Goal: Task Accomplishment & Management: Use online tool/utility

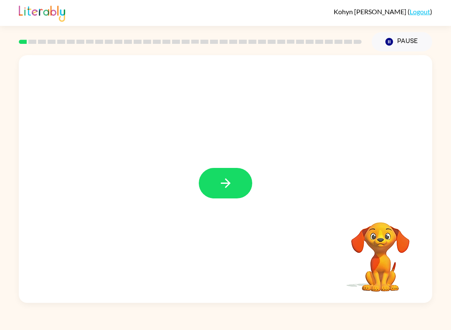
click at [228, 189] on icon "button" at bounding box center [226, 183] width 15 height 15
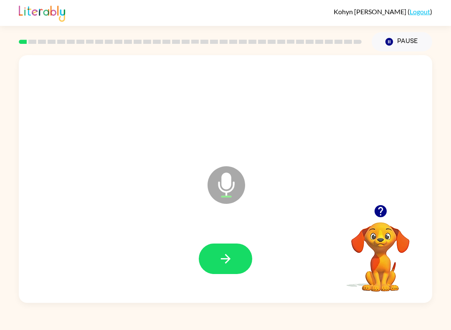
click at [210, 238] on div at bounding box center [225, 258] width 397 height 71
click at [233, 250] on button "button" at bounding box center [226, 259] width 54 height 31
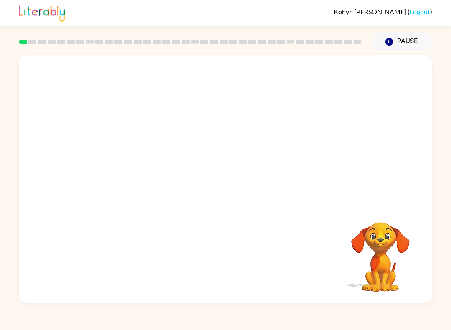
click at [391, 41] on icon "button" at bounding box center [390, 42] width 8 height 8
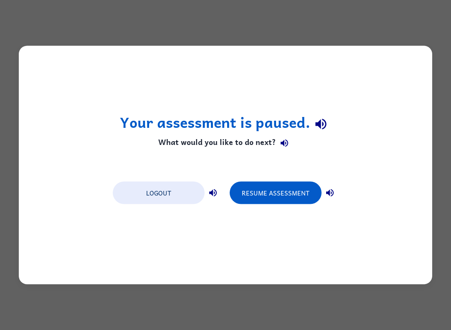
click at [309, 197] on button "Resume Assessment" at bounding box center [276, 193] width 92 height 23
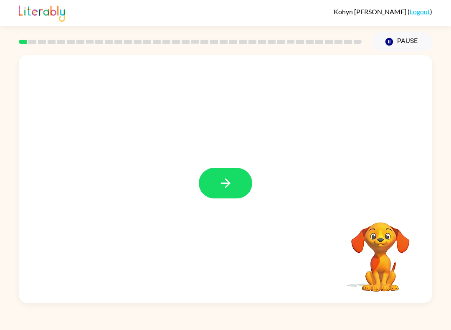
click at [240, 188] on button "button" at bounding box center [226, 183] width 54 height 31
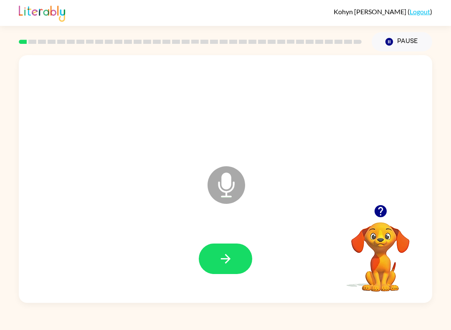
click at [201, 270] on div at bounding box center [226, 259] width 54 height 31
click at [208, 271] on button "button" at bounding box center [226, 259] width 54 height 31
click at [216, 252] on button "button" at bounding box center [226, 259] width 54 height 31
click at [212, 253] on button "button" at bounding box center [226, 259] width 54 height 31
click at [217, 257] on button "button" at bounding box center [226, 259] width 54 height 31
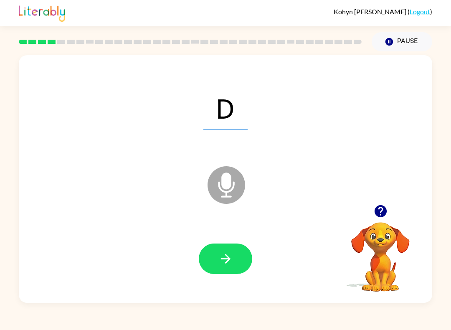
click at [226, 255] on icon "button" at bounding box center [226, 259] width 10 height 10
click at [212, 252] on button "button" at bounding box center [226, 259] width 54 height 31
click at [217, 257] on button "button" at bounding box center [226, 259] width 54 height 31
click at [215, 274] on button "button" at bounding box center [226, 259] width 54 height 31
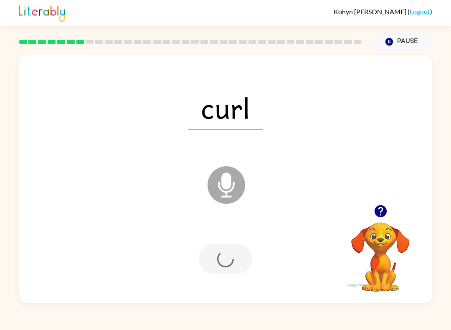
click at [216, 254] on div at bounding box center [226, 259] width 54 height 31
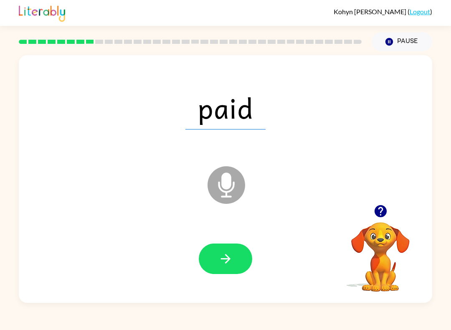
click at [217, 260] on button "button" at bounding box center [226, 259] width 54 height 31
click at [222, 254] on icon "button" at bounding box center [226, 259] width 15 height 15
click at [220, 265] on icon "button" at bounding box center [226, 259] width 15 height 15
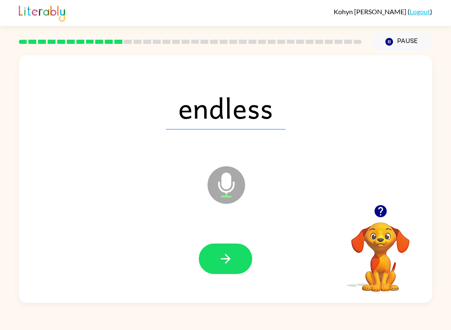
click at [216, 251] on button "button" at bounding box center [226, 259] width 54 height 31
click at [241, 261] on button "button" at bounding box center [226, 259] width 54 height 31
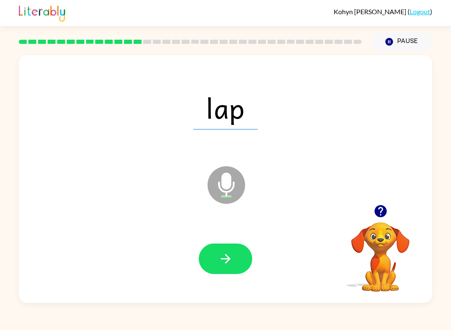
click at [236, 258] on button "button" at bounding box center [226, 259] width 54 height 31
click at [241, 252] on button "button" at bounding box center [226, 259] width 54 height 31
click at [237, 261] on button "button" at bounding box center [226, 259] width 54 height 31
click at [232, 253] on icon "button" at bounding box center [226, 259] width 15 height 15
click at [224, 250] on button "button" at bounding box center [226, 259] width 54 height 31
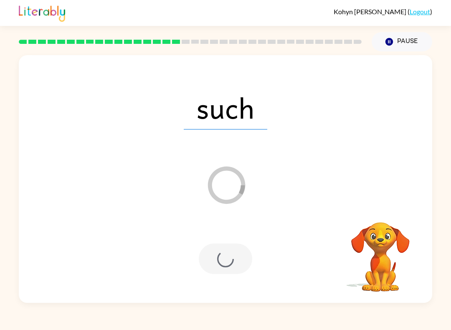
click at [232, 246] on div at bounding box center [226, 259] width 54 height 31
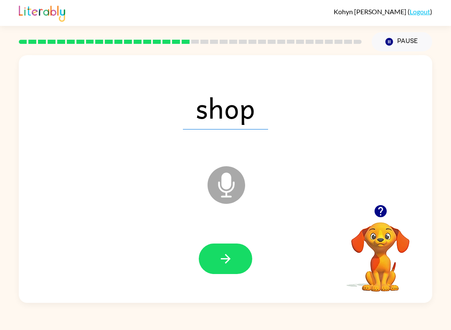
click at [232, 265] on icon "button" at bounding box center [226, 259] width 15 height 15
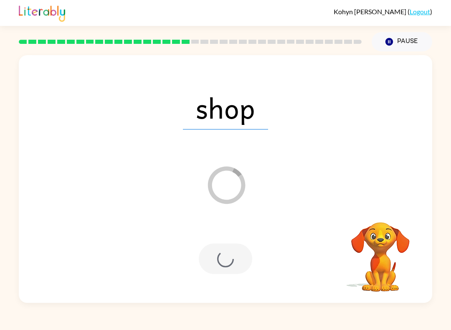
click at [231, 264] on div at bounding box center [226, 259] width 54 height 31
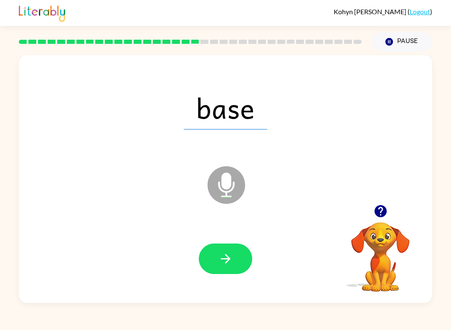
click at [237, 255] on button "button" at bounding box center [226, 259] width 54 height 31
click at [220, 272] on button "button" at bounding box center [226, 259] width 54 height 31
click at [226, 273] on button "button" at bounding box center [226, 259] width 54 height 31
click at [229, 274] on button "button" at bounding box center [226, 259] width 54 height 31
click at [229, 263] on icon "button" at bounding box center [226, 259] width 15 height 15
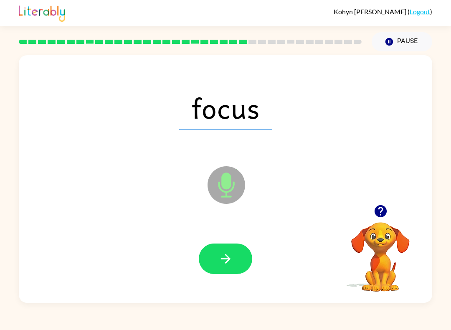
click at [232, 264] on icon "button" at bounding box center [226, 259] width 15 height 15
click at [242, 261] on button "button" at bounding box center [226, 259] width 54 height 31
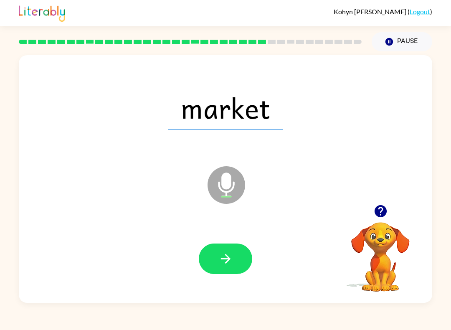
click at [233, 255] on button "button" at bounding box center [226, 259] width 54 height 31
click at [232, 265] on icon "button" at bounding box center [226, 259] width 15 height 15
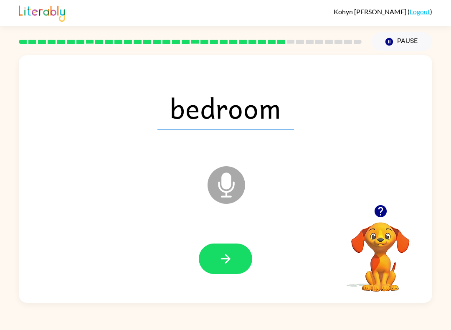
click at [240, 263] on button "button" at bounding box center [226, 259] width 54 height 31
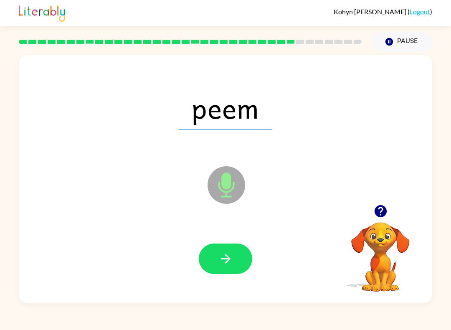
click at [237, 257] on button "button" at bounding box center [226, 259] width 54 height 31
click at [239, 247] on button "button" at bounding box center [226, 259] width 54 height 31
click at [239, 258] on button "button" at bounding box center [226, 259] width 54 height 31
click at [231, 262] on icon "button" at bounding box center [226, 259] width 15 height 15
click at [239, 261] on button "button" at bounding box center [226, 259] width 54 height 31
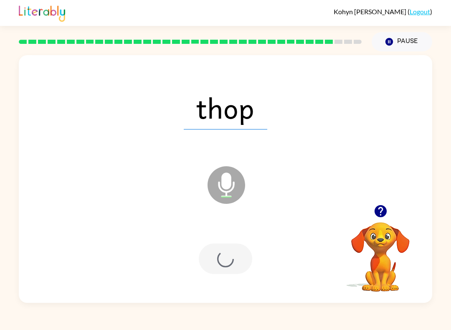
click at [233, 259] on div at bounding box center [226, 259] width 54 height 31
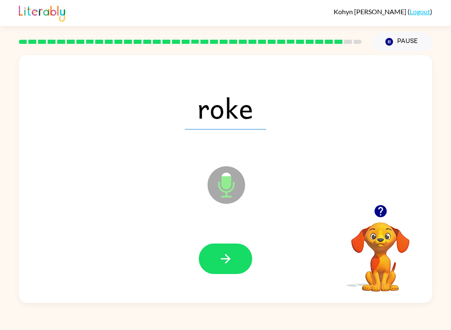
click at [246, 254] on button "button" at bounding box center [226, 259] width 54 height 31
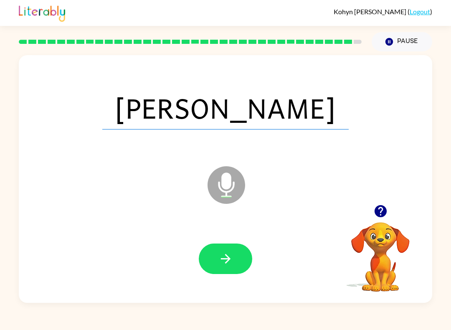
click at [252, 257] on button "button" at bounding box center [226, 259] width 54 height 31
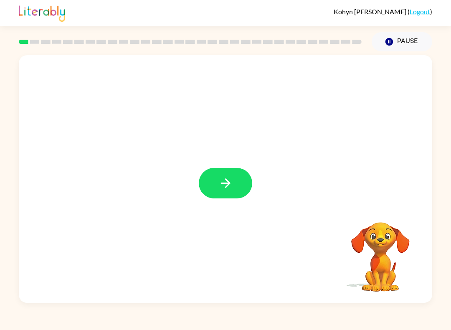
click at [233, 190] on button "button" at bounding box center [226, 183] width 54 height 31
click at [232, 184] on div at bounding box center [226, 179] width 414 height 248
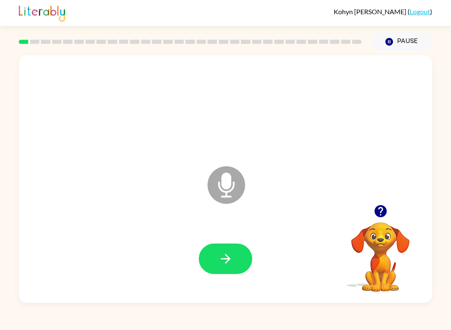
click at [228, 250] on button "button" at bounding box center [226, 259] width 54 height 31
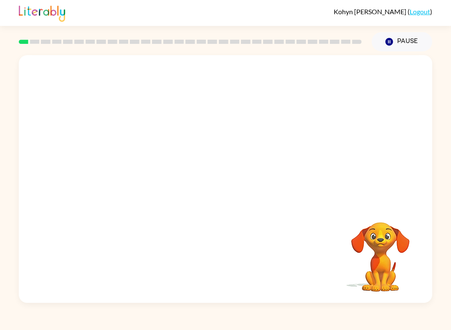
click at [394, 43] on icon "Pause" at bounding box center [389, 41] width 9 height 9
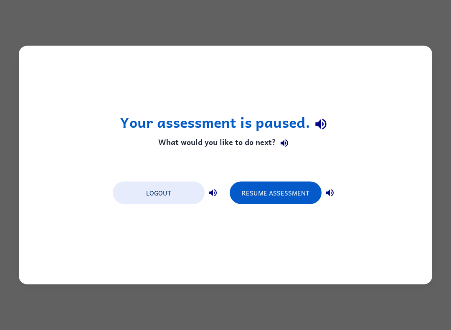
click at [305, 196] on button "Resume Assessment" at bounding box center [276, 193] width 92 height 23
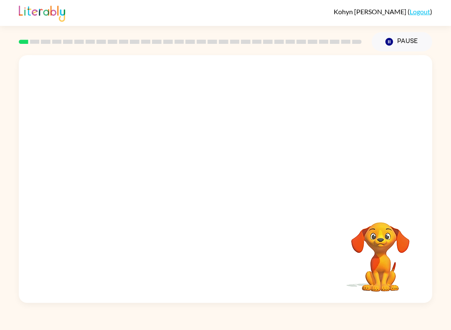
click at [448, 153] on div "Your browser must support playing .mp4 files to use Literably. Please try using…" at bounding box center [225, 177] width 451 height 252
click at [237, 189] on button "button" at bounding box center [226, 183] width 54 height 31
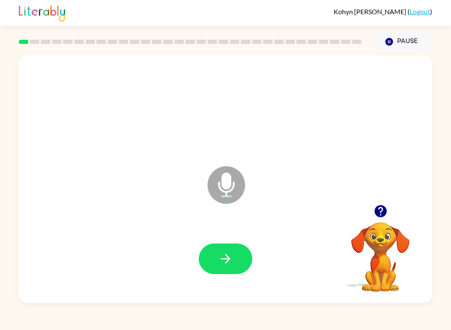
click at [232, 266] on icon "button" at bounding box center [226, 259] width 15 height 15
click at [228, 265] on icon "button" at bounding box center [226, 259] width 15 height 15
click at [245, 262] on button "button" at bounding box center [226, 259] width 54 height 31
click at [232, 237] on div at bounding box center [225, 258] width 397 height 71
click at [232, 258] on icon "button" at bounding box center [226, 259] width 15 height 15
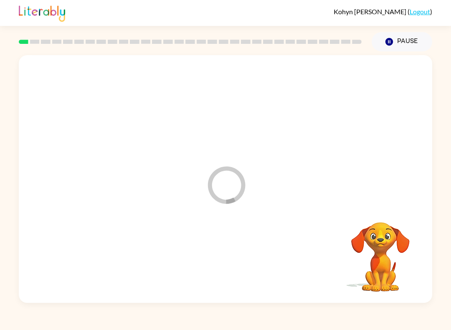
click at [393, 297] on div "Loader Your response is being sent to our graders" at bounding box center [226, 179] width 414 height 248
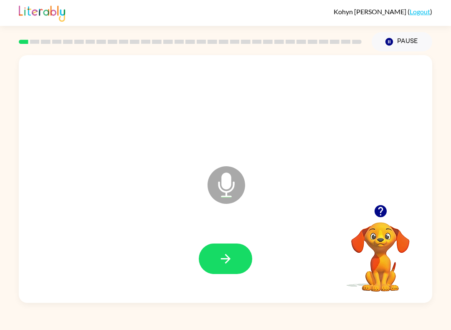
click at [221, 249] on button "button" at bounding box center [226, 259] width 54 height 31
click at [219, 264] on icon "button" at bounding box center [226, 259] width 15 height 15
click at [218, 247] on button "button" at bounding box center [226, 259] width 54 height 31
click at [227, 271] on button "button" at bounding box center [226, 259] width 54 height 31
click at [225, 253] on icon "button" at bounding box center [226, 259] width 15 height 15
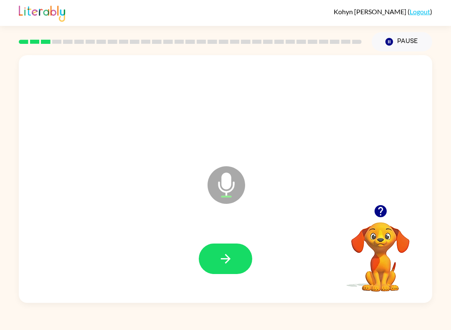
click at [237, 248] on button "button" at bounding box center [226, 259] width 54 height 31
click at [222, 259] on icon "button" at bounding box center [226, 259] width 15 height 15
click at [233, 264] on button "button" at bounding box center [226, 259] width 54 height 31
click at [215, 265] on button "button" at bounding box center [226, 259] width 54 height 31
click at [228, 258] on icon "button" at bounding box center [226, 259] width 10 height 10
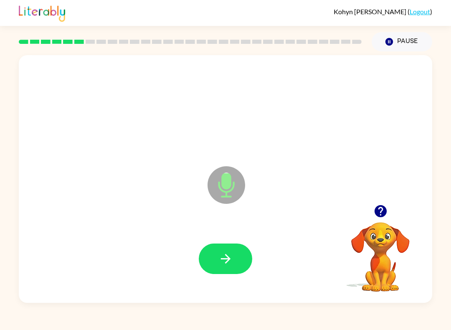
click at [215, 265] on button "button" at bounding box center [226, 259] width 54 height 31
click at [232, 257] on icon "button" at bounding box center [226, 259] width 15 height 15
click at [226, 261] on icon "button" at bounding box center [226, 259] width 15 height 15
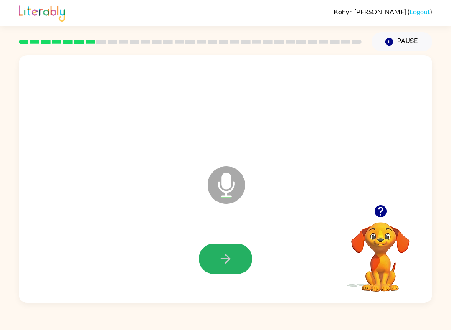
click at [228, 267] on button "button" at bounding box center [226, 259] width 54 height 31
click at [225, 257] on icon "button" at bounding box center [226, 259] width 15 height 15
click at [224, 270] on button "button" at bounding box center [226, 259] width 54 height 31
click at [234, 254] on button "button" at bounding box center [226, 259] width 54 height 31
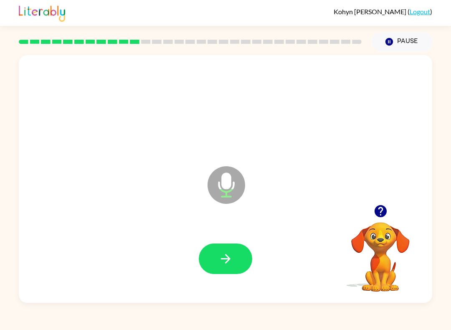
click at [221, 256] on icon "button" at bounding box center [226, 259] width 15 height 15
click at [233, 252] on button "button" at bounding box center [226, 259] width 54 height 31
click at [222, 263] on icon "button" at bounding box center [226, 259] width 15 height 15
click at [242, 250] on button "button" at bounding box center [226, 259] width 54 height 31
click at [239, 248] on button "button" at bounding box center [226, 259] width 54 height 31
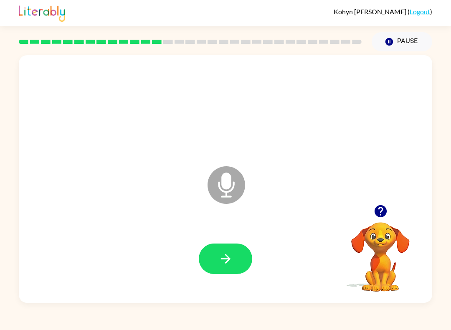
click at [230, 265] on icon "button" at bounding box center [226, 259] width 15 height 15
click at [213, 255] on button "button" at bounding box center [226, 259] width 54 height 31
click at [234, 263] on button "button" at bounding box center [226, 259] width 54 height 31
click at [226, 252] on icon "button" at bounding box center [226, 259] width 15 height 15
click at [229, 257] on icon "button" at bounding box center [226, 259] width 15 height 15
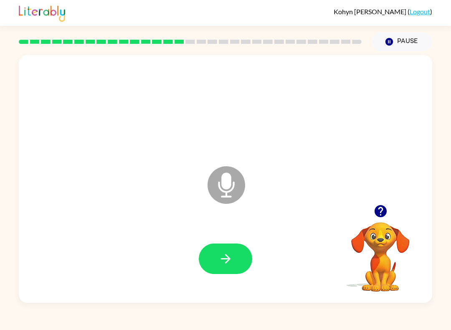
click at [224, 268] on button "button" at bounding box center [226, 259] width 54 height 31
click at [228, 260] on icon "button" at bounding box center [226, 259] width 15 height 15
click at [231, 260] on icon "button" at bounding box center [226, 259] width 15 height 15
click at [244, 273] on button "button" at bounding box center [226, 259] width 54 height 31
click at [222, 260] on icon "button" at bounding box center [226, 259] width 10 height 10
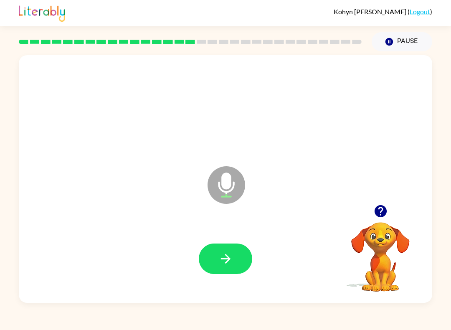
click at [232, 269] on button "button" at bounding box center [226, 259] width 54 height 31
click at [232, 255] on icon "button" at bounding box center [226, 259] width 15 height 15
click at [233, 240] on div at bounding box center [225, 258] width 397 height 71
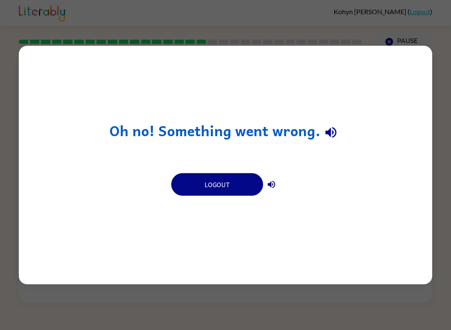
click at [216, 196] on button "Logout" at bounding box center [217, 184] width 92 height 23
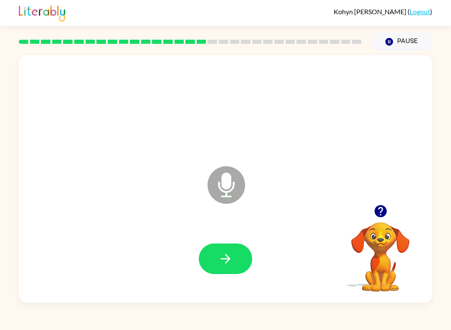
click at [239, 265] on button "button" at bounding box center [226, 259] width 54 height 31
click at [224, 255] on icon "button" at bounding box center [226, 259] width 15 height 15
click at [227, 256] on icon "button" at bounding box center [226, 259] width 15 height 15
click at [232, 250] on button "button" at bounding box center [226, 259] width 54 height 31
click at [232, 269] on button "button" at bounding box center [226, 259] width 54 height 31
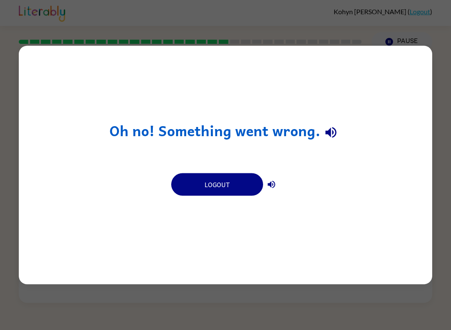
click at [218, 175] on button "Logout" at bounding box center [217, 184] width 92 height 23
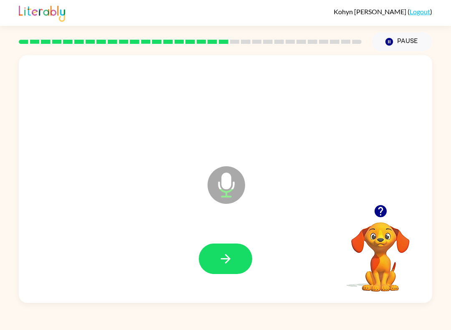
click at [234, 245] on button "button" at bounding box center [226, 259] width 54 height 31
click at [222, 258] on icon "button" at bounding box center [226, 259] width 15 height 15
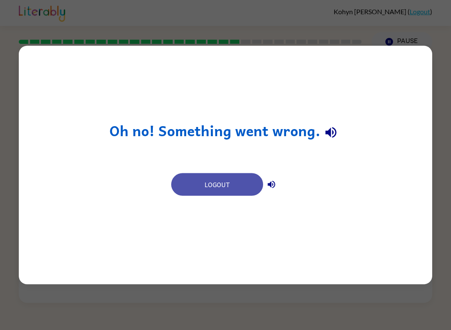
click at [227, 195] on button "Logout" at bounding box center [217, 184] width 92 height 23
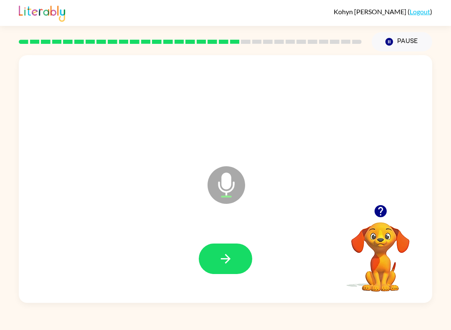
click at [232, 260] on icon "button" at bounding box center [226, 259] width 15 height 15
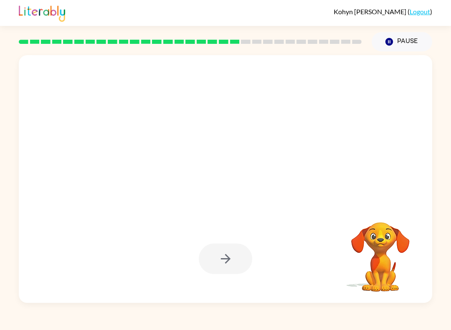
click at [391, 44] on icon "button" at bounding box center [390, 42] width 8 height 8
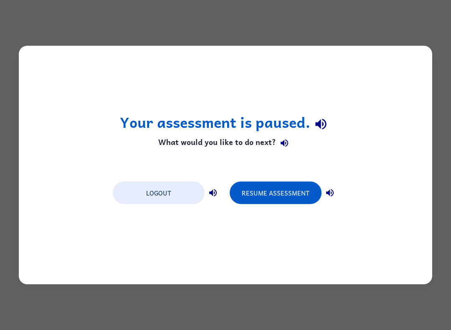
click at [281, 191] on button "Resume Assessment" at bounding box center [276, 193] width 92 height 23
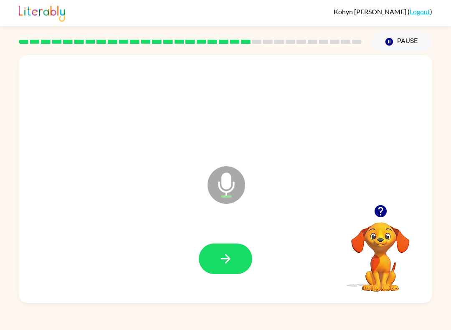
click at [230, 256] on icon "button" at bounding box center [226, 259] width 15 height 15
click at [232, 257] on icon "button" at bounding box center [226, 259] width 15 height 15
click at [229, 262] on icon "button" at bounding box center [226, 259] width 15 height 15
click at [233, 252] on icon "button" at bounding box center [226, 259] width 15 height 15
click at [233, 261] on icon "button" at bounding box center [226, 259] width 15 height 15
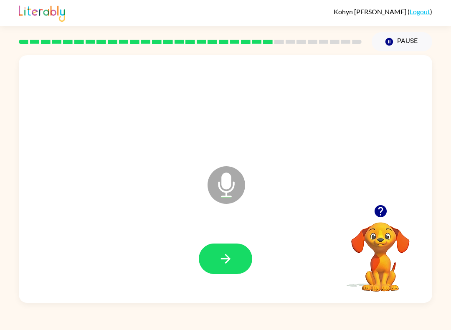
click at [234, 257] on button "button" at bounding box center [226, 259] width 54 height 31
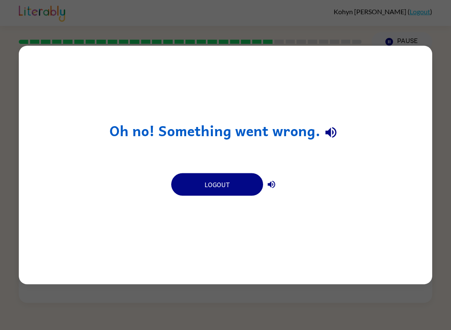
click at [218, 174] on button "Logout" at bounding box center [217, 184] width 92 height 23
click at [218, 190] on button "Logout" at bounding box center [217, 184] width 92 height 23
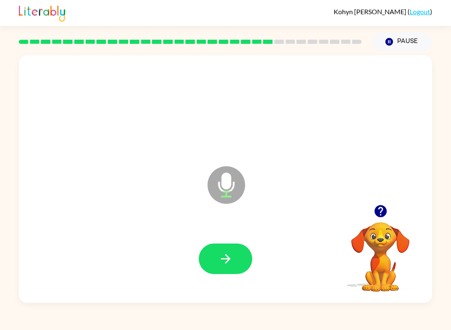
click at [227, 260] on icon "button" at bounding box center [226, 259] width 15 height 15
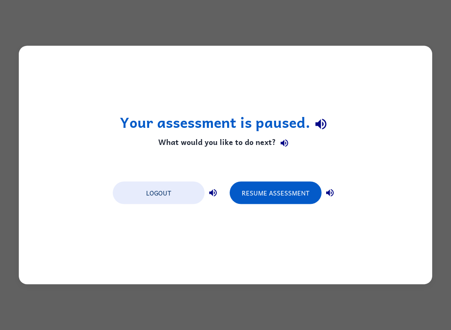
click at [275, 203] on button "Resume Assessment" at bounding box center [276, 193] width 92 height 23
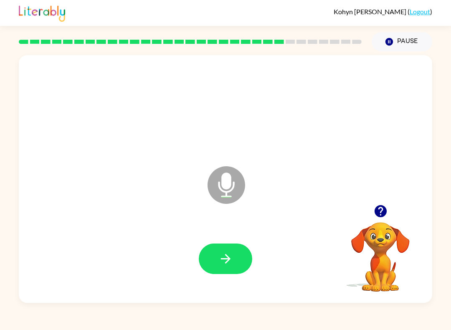
click at [224, 262] on icon "button" at bounding box center [226, 259] width 15 height 15
click at [228, 255] on icon "button" at bounding box center [226, 259] width 15 height 15
click at [229, 247] on button "button" at bounding box center [226, 259] width 54 height 31
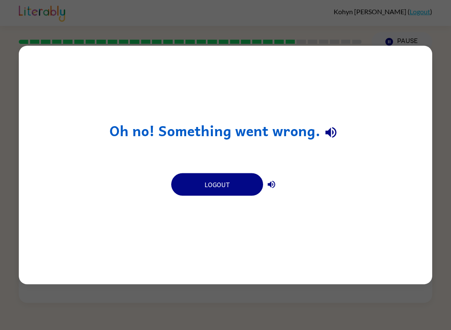
click at [221, 184] on button "Logout" at bounding box center [217, 184] width 92 height 23
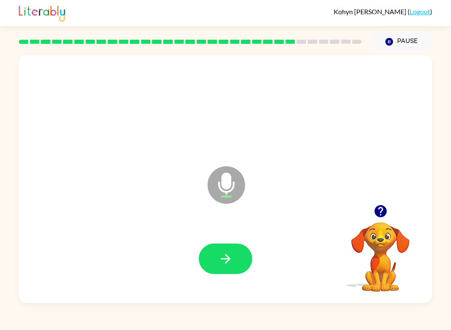
click at [226, 259] on icon "button" at bounding box center [226, 259] width 15 height 15
click at [227, 258] on icon "button" at bounding box center [226, 259] width 15 height 15
click at [229, 250] on button "button" at bounding box center [226, 259] width 54 height 31
click at [230, 261] on icon "button" at bounding box center [226, 259] width 15 height 15
click at [229, 258] on icon "button" at bounding box center [226, 259] width 15 height 15
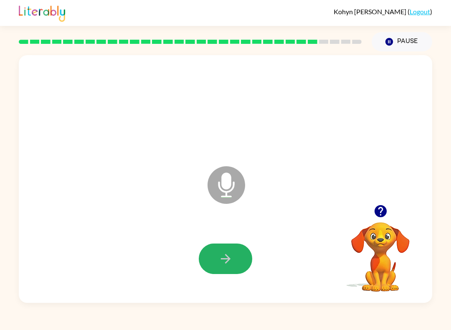
click at [231, 260] on icon "button" at bounding box center [226, 259] width 15 height 15
click at [222, 258] on icon "button" at bounding box center [226, 259] width 15 height 15
click at [231, 262] on icon "button" at bounding box center [226, 259] width 15 height 15
click at [237, 266] on button "button" at bounding box center [226, 259] width 54 height 31
click at [224, 262] on icon "button" at bounding box center [226, 259] width 15 height 15
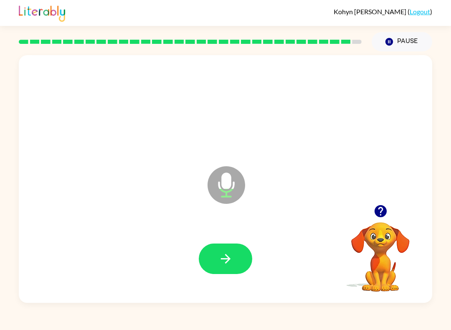
click at [219, 260] on icon "button" at bounding box center [226, 259] width 15 height 15
click at [230, 262] on icon "button" at bounding box center [226, 259] width 15 height 15
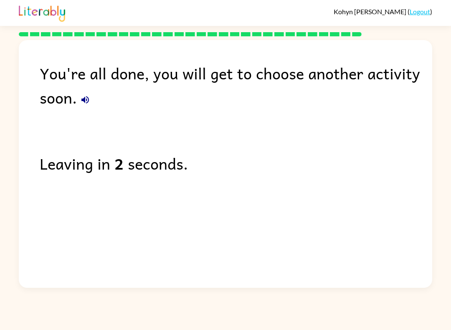
click at [421, 11] on link "Logout" at bounding box center [420, 12] width 20 height 8
